Goal: Information Seeking & Learning: Learn about a topic

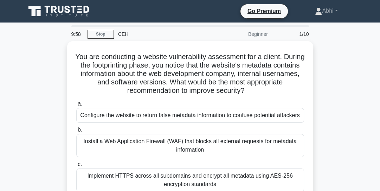
click at [57, 8] on icon at bounding box center [60, 11] width 68 height 13
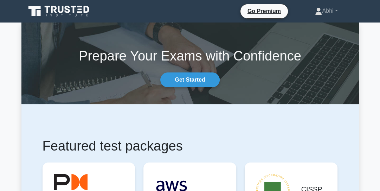
click at [100, 20] on nav "Go Premium Abhi Profile" at bounding box center [190, 11] width 380 height 23
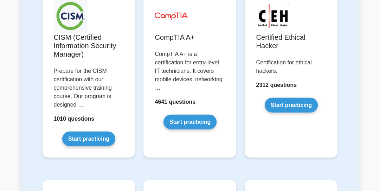
scroll to position [1272, 0]
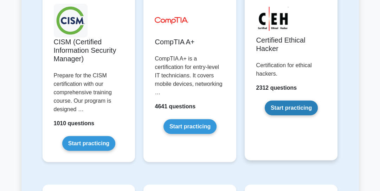
click at [283, 101] on link "Start practicing" at bounding box center [291, 108] width 53 height 15
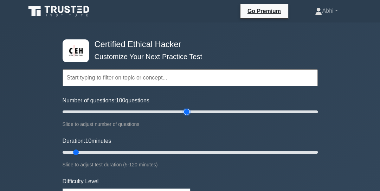
click at [190, 108] on input "Number of questions: 100 questions" at bounding box center [191, 112] width 256 height 8
type input "90"
click at [177, 111] on input "Number of questions: 90 questions" at bounding box center [191, 112] width 256 height 8
click at [318, 151] on div "Certified Ethical Hacker Customize Your Next Practice Test Topics Introduction …" at bounding box center [190, 152] width 264 height 259
type input "120"
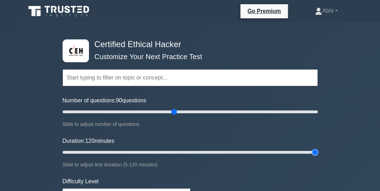
click at [317, 152] on input "Duration: 120 minutes" at bounding box center [191, 152] width 256 height 8
click at [160, 77] on input "text" at bounding box center [191, 77] width 256 height 17
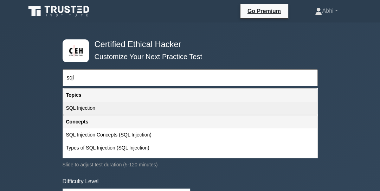
click at [139, 105] on div "SQL Injection" at bounding box center [190, 108] width 254 height 13
type input "SQL Injection"
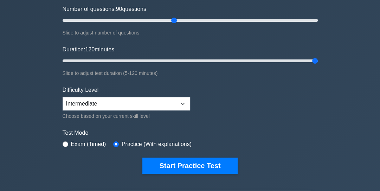
scroll to position [92, 0]
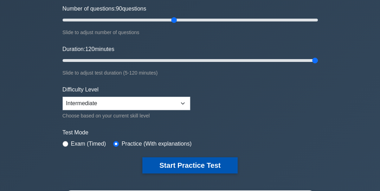
click at [192, 161] on button "Start Practice Test" at bounding box center [190, 165] width 95 height 16
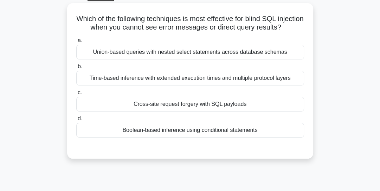
scroll to position [38, 0]
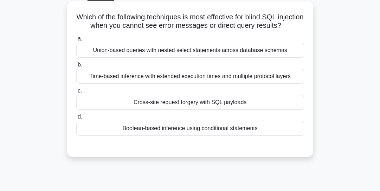
click at [168, 84] on div "Time-based inference with extended execution times and multiple protocol layers" at bounding box center [190, 76] width 228 height 15
click at [76, 67] on input "b. Time-based inference with extended execution times and multiple protocol lay…" at bounding box center [76, 65] width 0 height 5
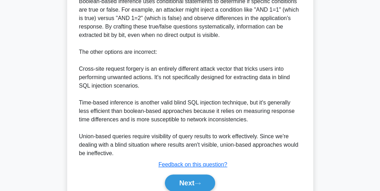
scroll to position [268, 0]
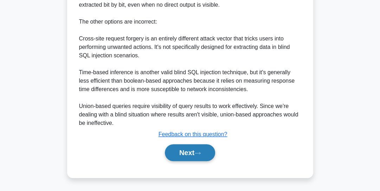
click at [189, 157] on button "Next" at bounding box center [190, 152] width 50 height 17
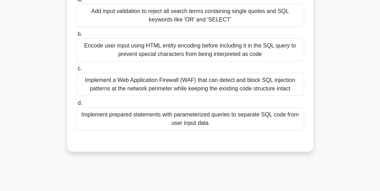
scroll to position [113, 0]
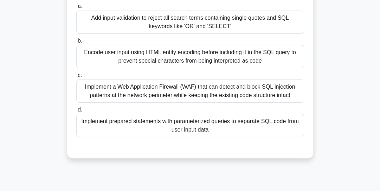
click at [258, 34] on div "Add input validation to reject all search terms containing single quotes and SQ…" at bounding box center [190, 22] width 228 height 23
click at [76, 9] on input "a. Add input validation to reject all search terms containing single quotes and…" at bounding box center [76, 6] width 0 height 5
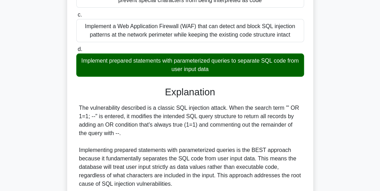
scroll to position [0, 0]
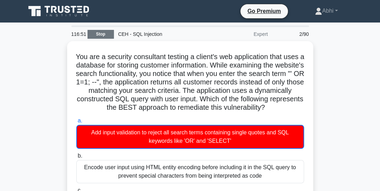
click at [108, 34] on link "Stop" at bounding box center [101, 34] width 26 height 9
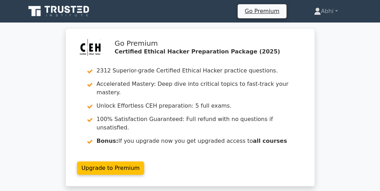
click at [68, 18] on icon at bounding box center [60, 11] width 68 height 13
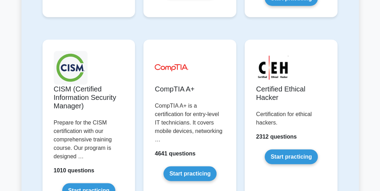
scroll to position [1234, 0]
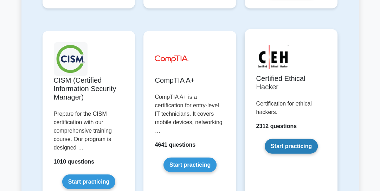
click at [292, 139] on link "Start practicing" at bounding box center [291, 146] width 53 height 15
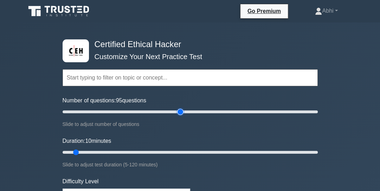
type input "95"
click at [182, 112] on input "Number of questions: 95 questions" at bounding box center [191, 112] width 256 height 8
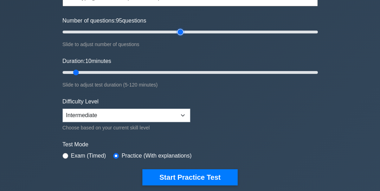
scroll to position [84, 0]
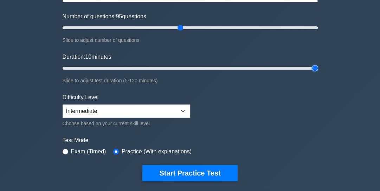
type input "120"
click at [316, 67] on input "Duration: 10 minutes" at bounding box center [191, 68] width 256 height 8
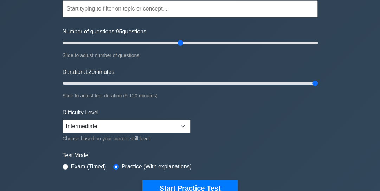
click at [182, 11] on input "text" at bounding box center [191, 8] width 256 height 17
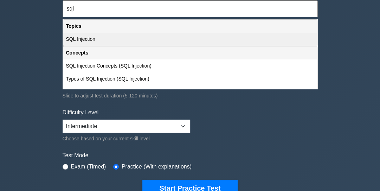
click at [163, 39] on div "SQL Injection" at bounding box center [190, 39] width 254 height 13
type input "SQL Injection"
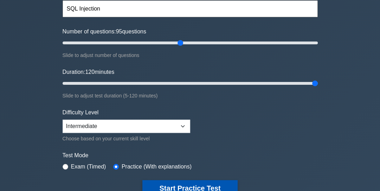
click at [192, 184] on button "Start Practice Test" at bounding box center [190, 188] width 95 height 16
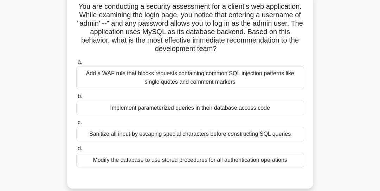
scroll to position [46, 0]
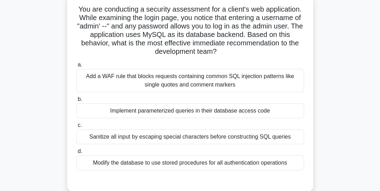
drag, startPoint x: 174, startPoint y: 83, endPoint x: 174, endPoint y: 94, distance: 10.6
click at [174, 84] on div "Add a WAF rule that blocks requests containing common SQL injection patterns li…" at bounding box center [190, 80] width 228 height 23
click at [76, 67] on input "a. Add a WAF rule that blocks requests containing common SQL injection patterns…" at bounding box center [76, 65] width 0 height 5
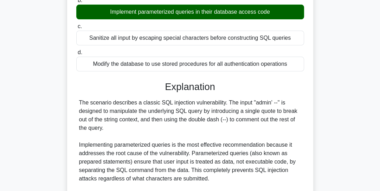
scroll to position [285, 0]
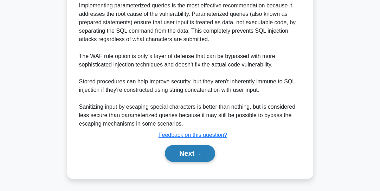
click at [201, 156] on button "Next" at bounding box center [190, 153] width 50 height 17
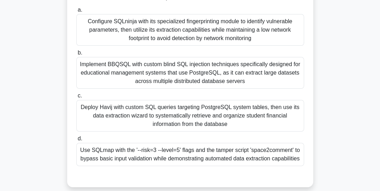
scroll to position [143, 0]
click at [165, 122] on div "Deploy Havij with custom SQL queries targeting PostgreSQL system tables, then u…" at bounding box center [190, 116] width 228 height 32
click at [76, 98] on input "c. Deploy Havij with custom SQL queries targeting PostgreSQL system tables, the…" at bounding box center [76, 95] width 0 height 5
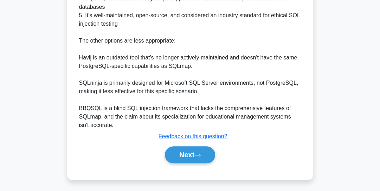
scroll to position [420, 0]
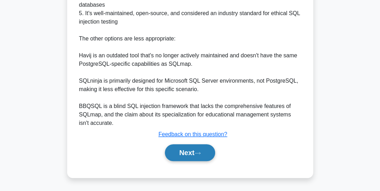
click at [180, 151] on button "Next" at bounding box center [190, 152] width 50 height 17
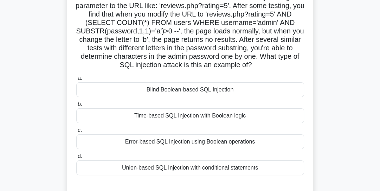
scroll to position [61, 0]
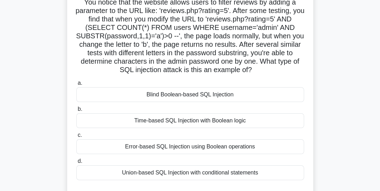
click at [163, 94] on div "Blind Boolean-based SQL Injection" at bounding box center [190, 94] width 228 height 15
click at [76, 86] on input "a. Blind Boolean-based SQL Injection" at bounding box center [76, 83] width 0 height 5
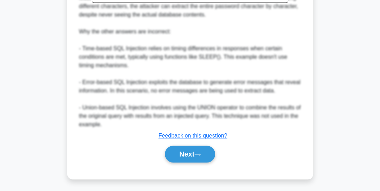
scroll to position [335, 0]
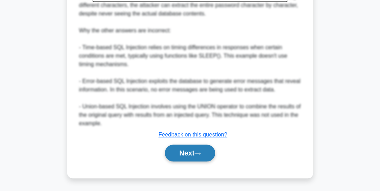
click at [189, 146] on button "Next" at bounding box center [190, 153] width 50 height 17
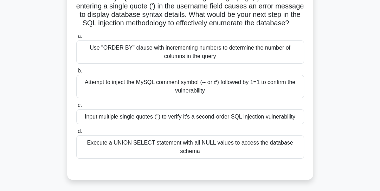
scroll to position [69, 0]
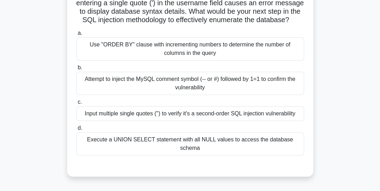
click at [185, 86] on div "Attempt to inject the MySQL comment symbol (-- or #) followed by 1=1 to confirm…" at bounding box center [190, 83] width 228 height 23
click at [76, 70] on input "b. Attempt to inject the MySQL comment symbol (-- or #) followed by 1=1 to conf…" at bounding box center [76, 67] width 0 height 5
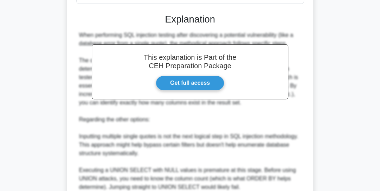
scroll to position [327, 0]
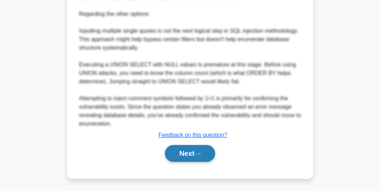
click at [191, 145] on button "Next" at bounding box center [190, 153] width 50 height 17
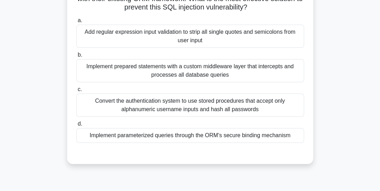
scroll to position [122, 0]
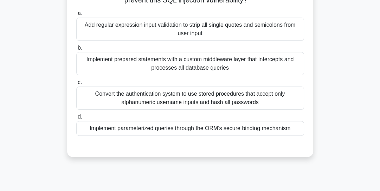
click at [163, 127] on div "Implement parameterized queries through the ORM's secure binding mechanism" at bounding box center [190, 128] width 228 height 15
click at [76, 119] on input "d. Implement parameterized queries through the ORM's secure binding mechanism" at bounding box center [76, 117] width 0 height 5
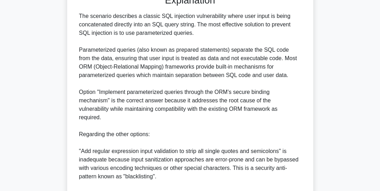
scroll to position [394, 0]
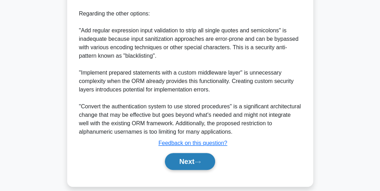
click at [183, 153] on button "Next" at bounding box center [190, 161] width 50 height 17
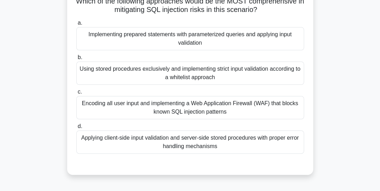
scroll to position [100, 0]
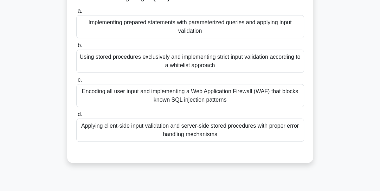
click at [140, 38] on div "Implementing prepared statements with parameterized queries and applying input …" at bounding box center [190, 26] width 228 height 23
click at [76, 13] on input "a. Implementing prepared statements with parameterized queries and applying inp…" at bounding box center [76, 11] width 0 height 5
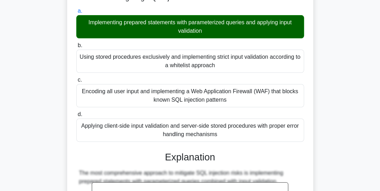
scroll to position [335, 0]
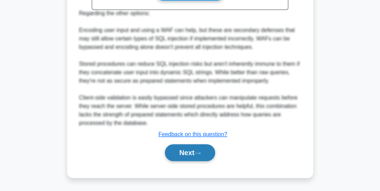
click at [189, 155] on button "Next" at bounding box center [190, 152] width 50 height 17
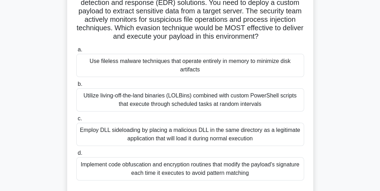
scroll to position [69, 0]
click at [130, 178] on div "Implement code obfuscation and encryption routines that modify the payload's si…" at bounding box center [190, 169] width 228 height 23
click at [76, 156] on input "d. Implement code obfuscation and encryption routines that modify the payload's…" at bounding box center [76, 153] width 0 height 5
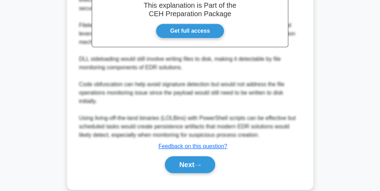
scroll to position [310, 0]
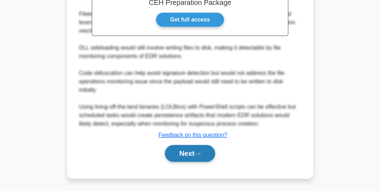
click at [182, 153] on button "Next" at bounding box center [190, 153] width 50 height 17
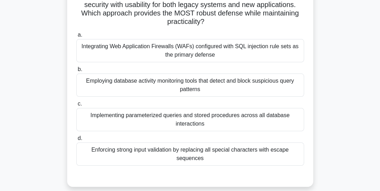
scroll to position [69, 0]
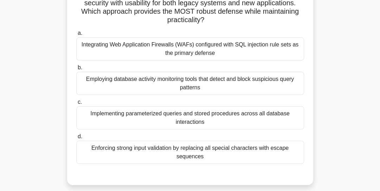
click at [169, 119] on div "Implementing parameterized queries and stored procedures across all database in…" at bounding box center [190, 117] width 228 height 23
click at [76, 105] on input "c. Implementing parameterized queries and stored procedures across all database…" at bounding box center [76, 102] width 0 height 5
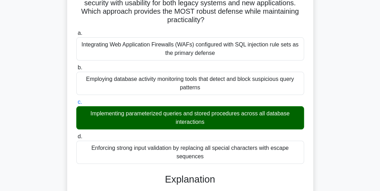
scroll to position [301, 0]
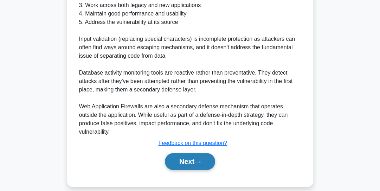
click at [180, 153] on button "Next" at bounding box center [190, 161] width 50 height 17
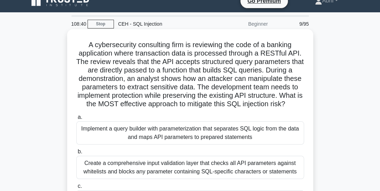
scroll to position [23, 0]
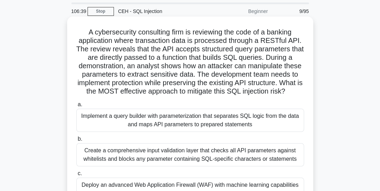
click at [146, 115] on div "Implement a query builder with parameterization that separates SQL logic from t…" at bounding box center [190, 120] width 228 height 23
click at [76, 107] on input "a. Implement a query builder with parameterization that separates SQL logic fro…" at bounding box center [76, 104] width 0 height 5
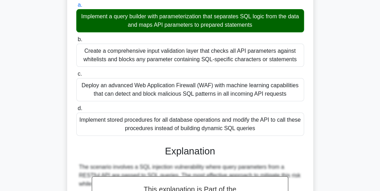
scroll to position [394, 0]
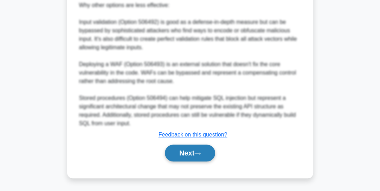
click at [212, 156] on button "Next" at bounding box center [190, 153] width 50 height 17
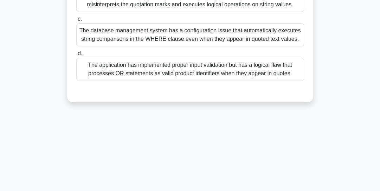
scroll to position [161, 0]
click at [172, 81] on div "The application has implemented proper input validation but has a logical flaw …" at bounding box center [190, 68] width 228 height 23
click at [76, 56] on input "d. The application has implemented proper input validation but has a logical fl…" at bounding box center [76, 53] width 0 height 5
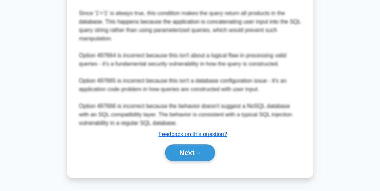
scroll to position [352, 0]
click at [185, 161] on button "Next" at bounding box center [190, 152] width 50 height 17
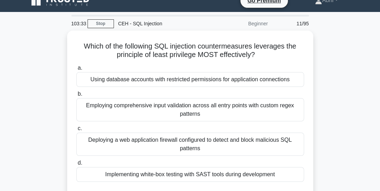
scroll to position [0, 0]
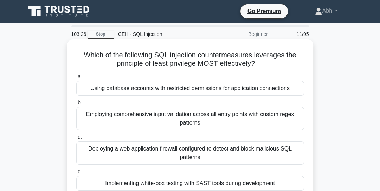
click at [119, 90] on div "Using database accounts with restricted permissions for application connections" at bounding box center [190, 88] width 228 height 15
click at [76, 79] on input "a. Using database accounts with restricted permissions for application connecti…" at bounding box center [76, 77] width 0 height 5
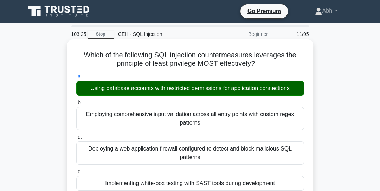
scroll to position [251, 0]
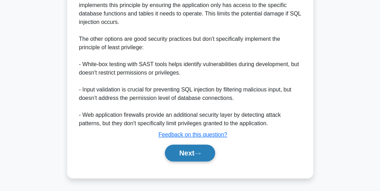
click at [196, 156] on button "Next" at bounding box center [190, 153] width 50 height 17
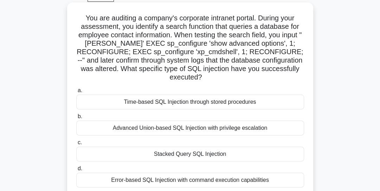
scroll to position [31, 0]
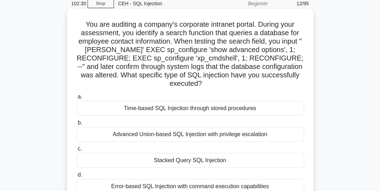
click at [171, 153] on div "Stacked Query SQL Injection" at bounding box center [190, 160] width 228 height 15
click at [76, 151] on input "c. Stacked Query SQL Injection" at bounding box center [76, 149] width 0 height 5
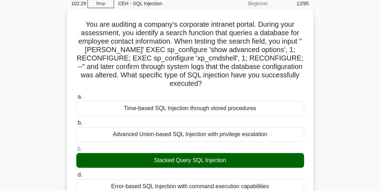
scroll to position [335, 0]
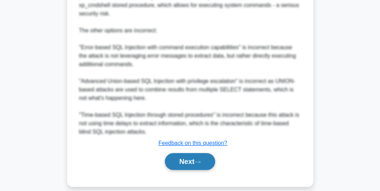
click at [172, 155] on button "Next" at bounding box center [190, 161] width 50 height 17
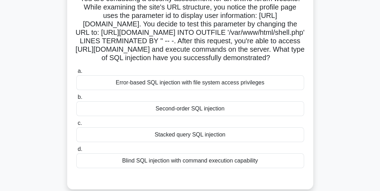
scroll to position [54, 0]
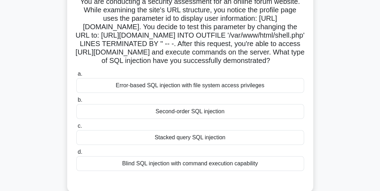
click at [165, 145] on div "Stacked query SQL injection" at bounding box center [190, 137] width 228 height 15
click at [76, 128] on input "c. Stacked query SQL injection" at bounding box center [76, 126] width 0 height 5
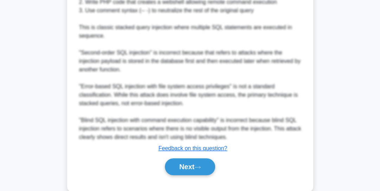
scroll to position [360, 0]
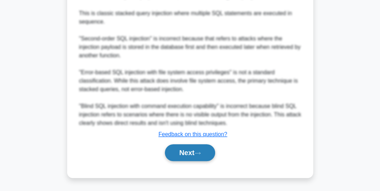
click at [180, 157] on button "Next" at bounding box center [190, 152] width 50 height 17
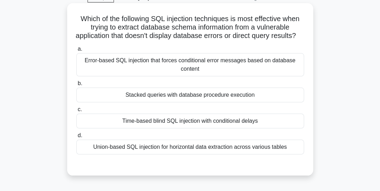
scroll to position [38, 0]
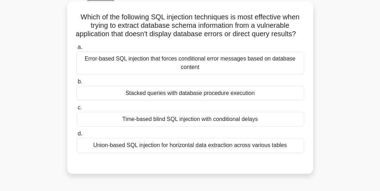
click at [169, 153] on div "Union-based SQL injection for horizontal data extraction across various tables" at bounding box center [190, 145] width 228 height 15
click at [76, 136] on input "d. Union-based SQL injection for horizontal data extraction across various tabl…" at bounding box center [76, 134] width 0 height 5
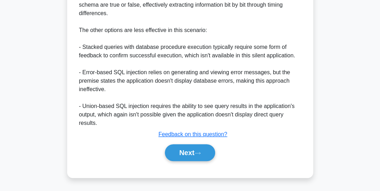
scroll to position [285, 0]
click at [193, 153] on button "Next" at bounding box center [190, 152] width 50 height 17
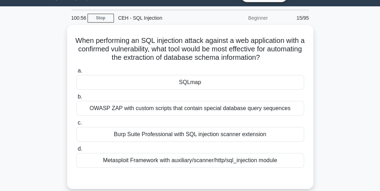
scroll to position [15, 0]
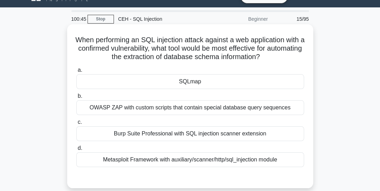
click at [184, 82] on div "SQLmap" at bounding box center [190, 81] width 228 height 15
click at [76, 73] on input "a. SQLmap" at bounding box center [76, 70] width 0 height 5
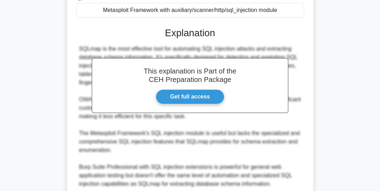
scroll to position [225, 0]
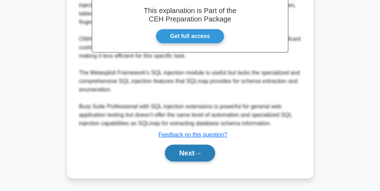
click at [188, 159] on button "Next" at bounding box center [190, 153] width 50 height 17
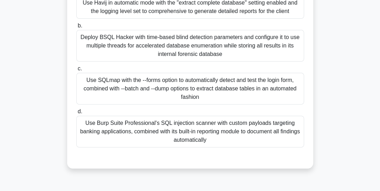
scroll to position [145, 0]
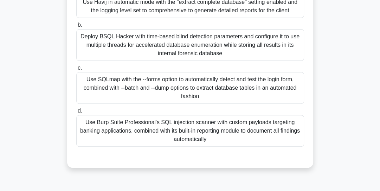
click at [176, 89] on div "Use SQLmap with the --forms option to automatically detect and test the login f…" at bounding box center [190, 88] width 228 height 32
click at [76, 70] on input "c. Use SQLmap with the --forms option to automatically detect and test the logi…" at bounding box center [76, 68] width 0 height 5
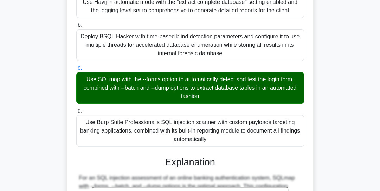
scroll to position [369, 0]
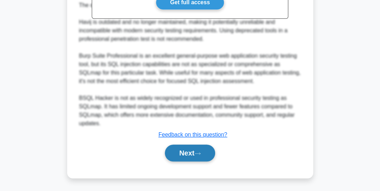
click at [184, 145] on button "Next" at bounding box center [190, 153] width 50 height 17
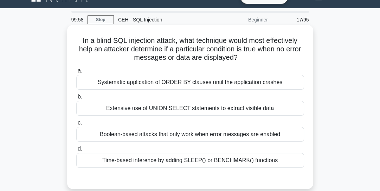
scroll to position [15, 0]
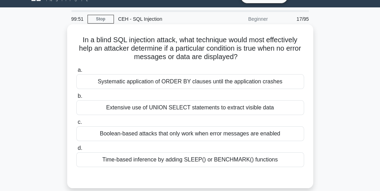
click at [145, 132] on div "Boolean-based attacks that only work when error messages are enabled" at bounding box center [190, 133] width 228 height 15
click at [76, 125] on input "c. Boolean-based attacks that only work when error messages are enabled" at bounding box center [76, 122] width 0 height 5
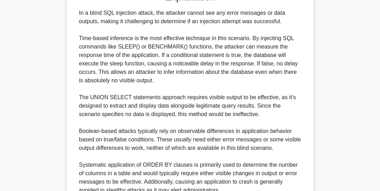
scroll to position [268, 0]
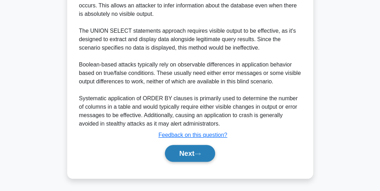
click at [185, 153] on button "Next" at bounding box center [190, 153] width 50 height 17
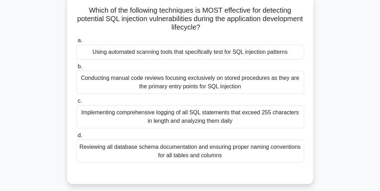
scroll to position [46, 0]
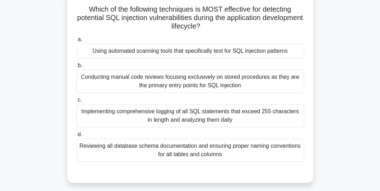
click at [199, 77] on div "Conducting manual code reviews focusing exclusively on stored procedures as the…" at bounding box center [190, 81] width 228 height 23
click at [76, 68] on input "b. Conducting manual code reviews focusing exclusively on stored procedures as …" at bounding box center [76, 65] width 0 height 5
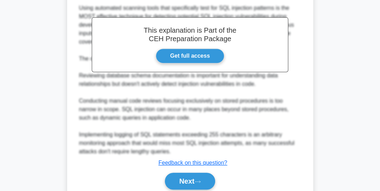
scroll to position [259, 0]
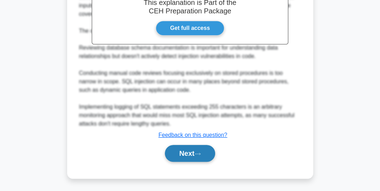
click at [189, 158] on button "Next" at bounding box center [190, 153] width 50 height 17
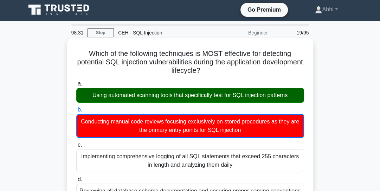
scroll to position [0, 0]
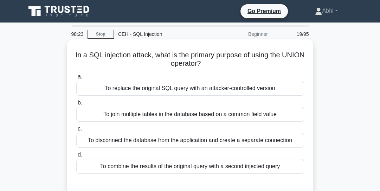
click at [189, 164] on div "To combine the results of the original query with a second injected query" at bounding box center [190, 166] width 228 height 15
click at [76, 157] on input "d. To combine the results of the original query with a second injected query" at bounding box center [76, 155] width 0 height 5
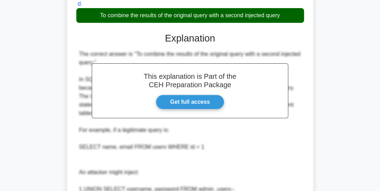
scroll to position [318, 0]
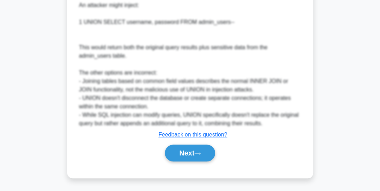
click at [191, 152] on button "Next" at bounding box center [190, 153] width 50 height 17
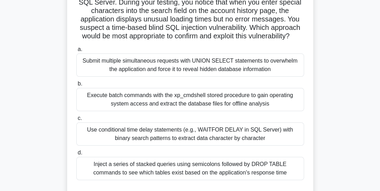
scroll to position [54, 0]
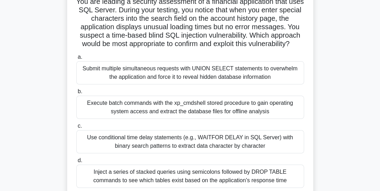
click at [175, 146] on div "Use conditional time delay statements (e.g., WAITFOR DELAY in SQL Server) with …" at bounding box center [190, 141] width 228 height 23
click at [76, 128] on input "c. Use conditional time delay statements (e.g., WAITFOR DELAY in SQL Server) wi…" at bounding box center [76, 126] width 0 height 5
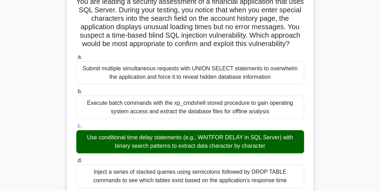
scroll to position [344, 0]
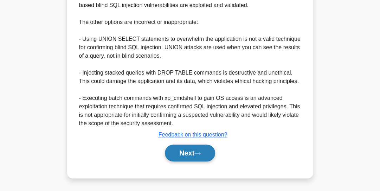
click at [181, 147] on button "Next" at bounding box center [190, 153] width 50 height 17
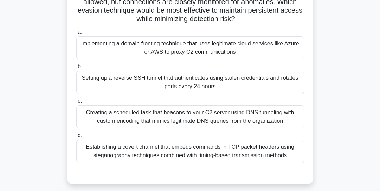
scroll to position [84, 0]
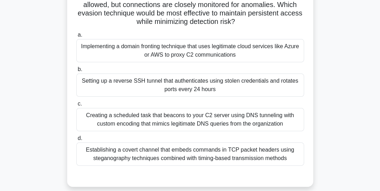
click at [185, 152] on div "Establishing a covert channel that embeds commands in TCP packet headers using …" at bounding box center [190, 154] width 228 height 23
click at [76, 141] on input "d. Establishing a covert channel that embeds commands in TCP packet headers usi…" at bounding box center [76, 138] width 0 height 5
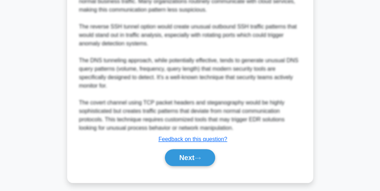
scroll to position [352, 0]
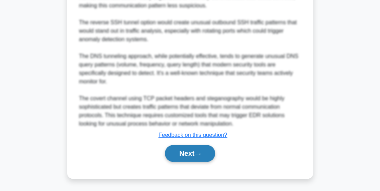
click at [180, 145] on button "Next" at bounding box center [190, 153] width 50 height 17
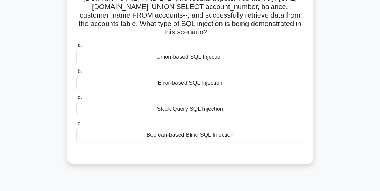
scroll to position [115, 0]
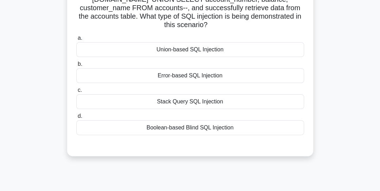
click at [182, 109] on div "Stack Query SQL Injection" at bounding box center [190, 101] width 228 height 15
click at [76, 93] on input "c. Stack Query SQL Injection" at bounding box center [76, 90] width 0 height 5
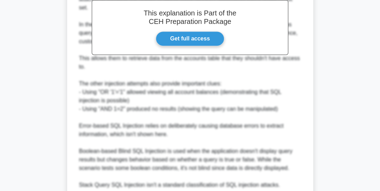
scroll to position [361, 0]
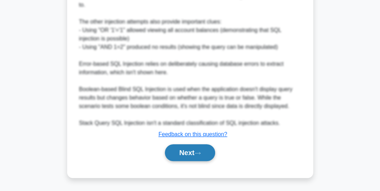
click at [187, 159] on button "Next" at bounding box center [190, 152] width 50 height 17
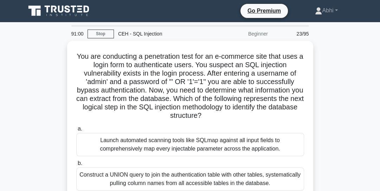
scroll to position [0, 0]
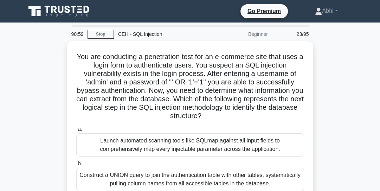
click at [147, 145] on div "Launch automated scanning tools like SQLmap against all input fields to compreh…" at bounding box center [190, 144] width 228 height 23
click at [76, 132] on input "a. Launch automated scanning tools like SQLmap against all input fields to comp…" at bounding box center [76, 129] width 0 height 5
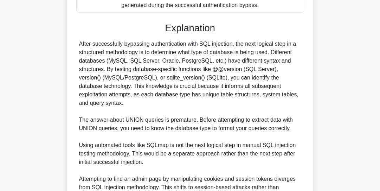
scroll to position [319, 0]
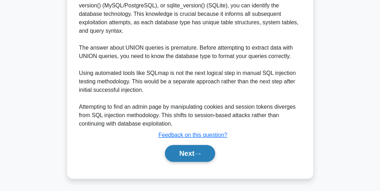
click at [187, 155] on button "Next" at bounding box center [190, 153] width 50 height 17
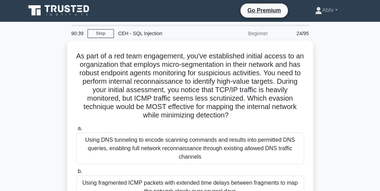
scroll to position [0, 0]
